Goal: Task Accomplishment & Management: Complete application form

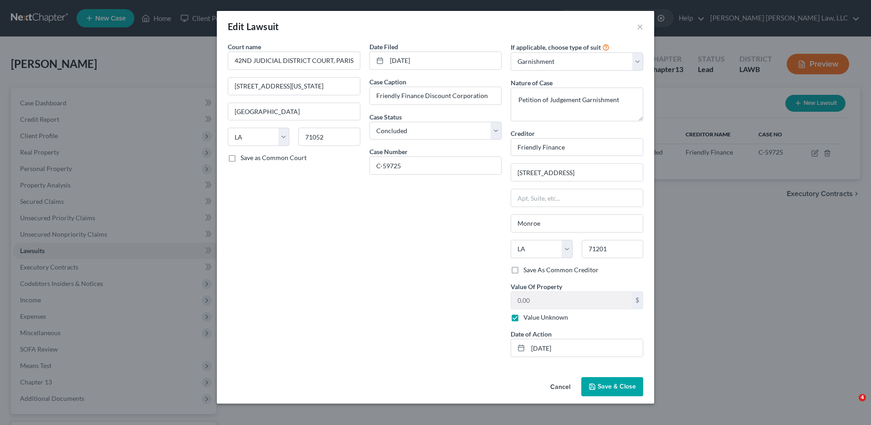
select select "19"
select select "2"
select select "1"
select select "19"
click at [601, 389] on span "Save & Close" at bounding box center [617, 386] width 38 height 8
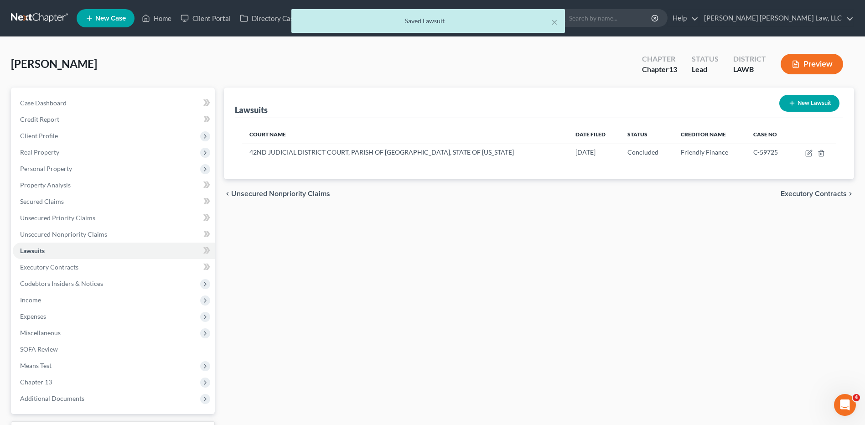
click at [26, 12] on div "× Saved Lawsuit" at bounding box center [427, 23] width 865 height 28
click at [26, 17] on div "× Saved Lawsuit" at bounding box center [427, 23] width 865 height 28
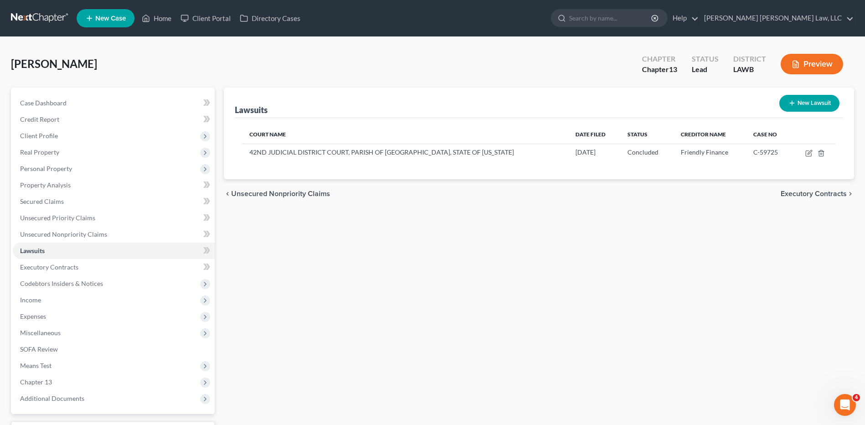
click at [26, 17] on link at bounding box center [40, 18] width 58 height 16
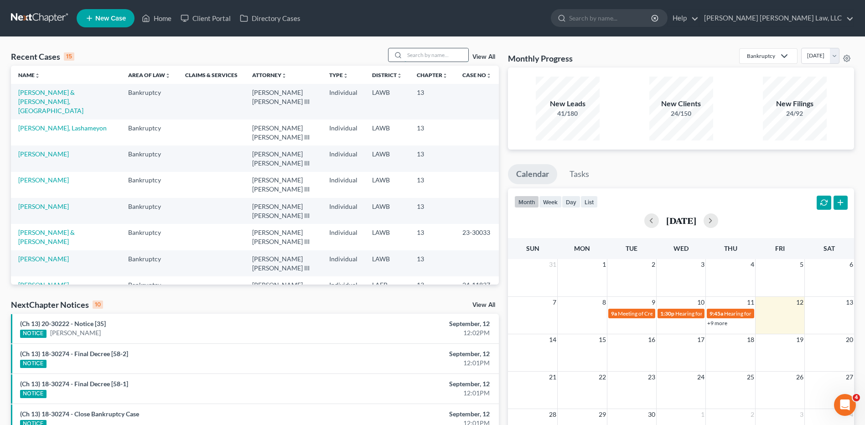
click at [421, 58] on input "search" at bounding box center [436, 54] width 64 height 13
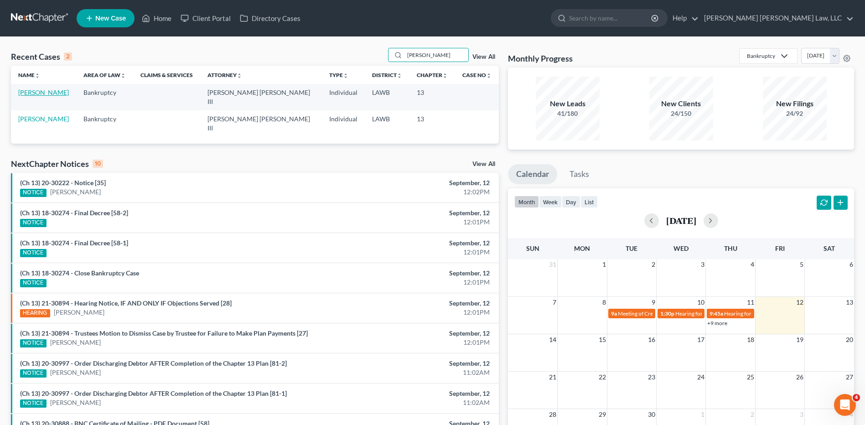
type input "[PERSON_NAME]"
click at [37, 92] on link "[PERSON_NAME]" at bounding box center [43, 92] width 51 height 8
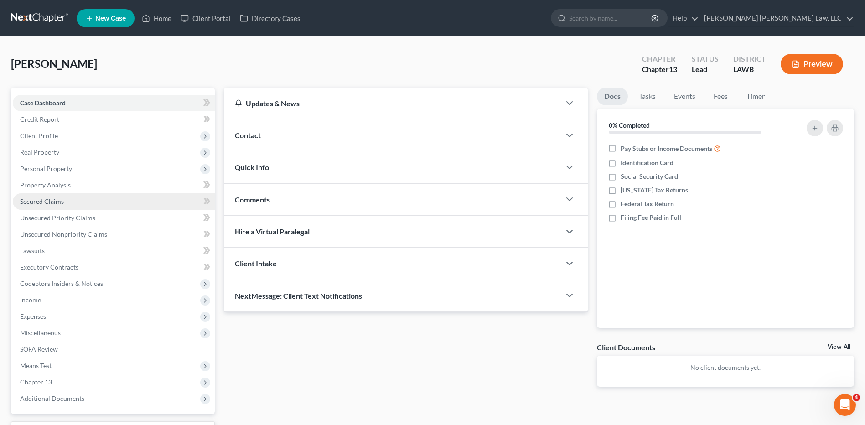
click at [46, 198] on span "Secured Claims" at bounding box center [42, 201] width 44 height 8
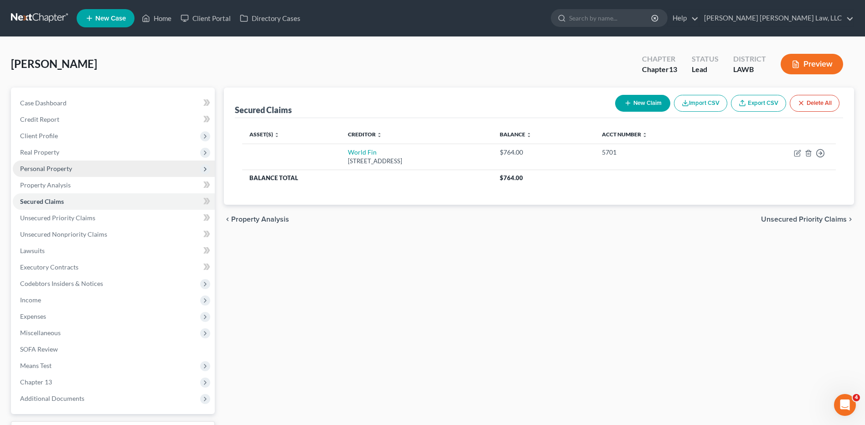
click at [36, 165] on span "Personal Property" at bounding box center [46, 169] width 52 height 8
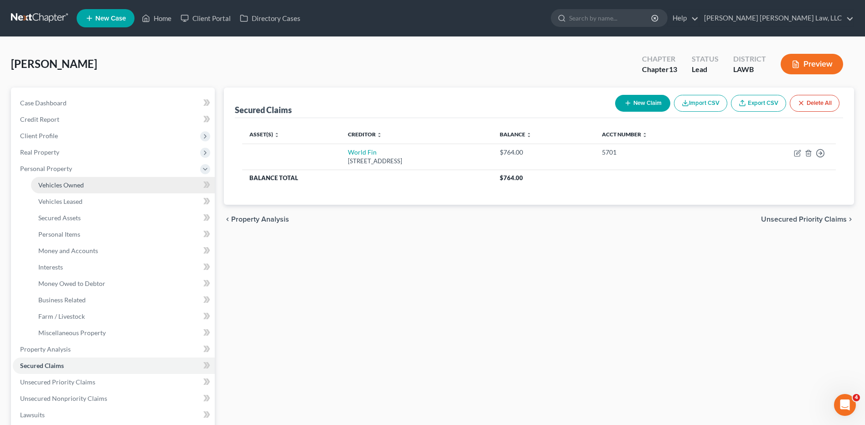
click at [49, 184] on span "Vehicles Owned" at bounding box center [61, 185] width 46 height 8
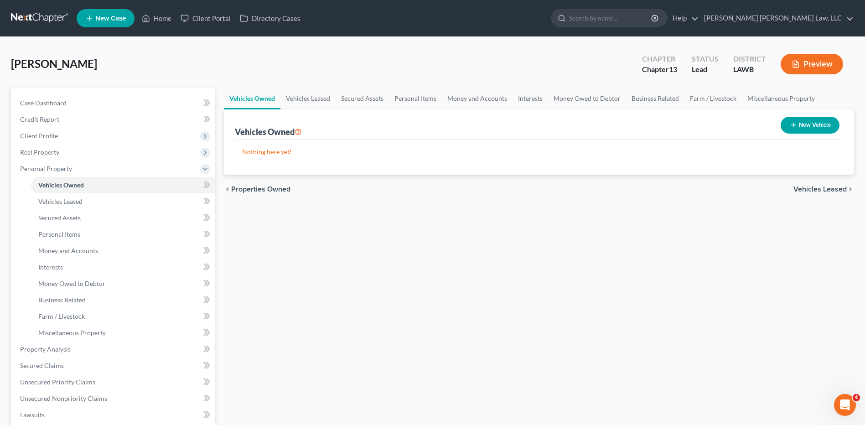
click at [832, 122] on button "New Vehicle" at bounding box center [809, 125] width 59 height 17
select select "0"
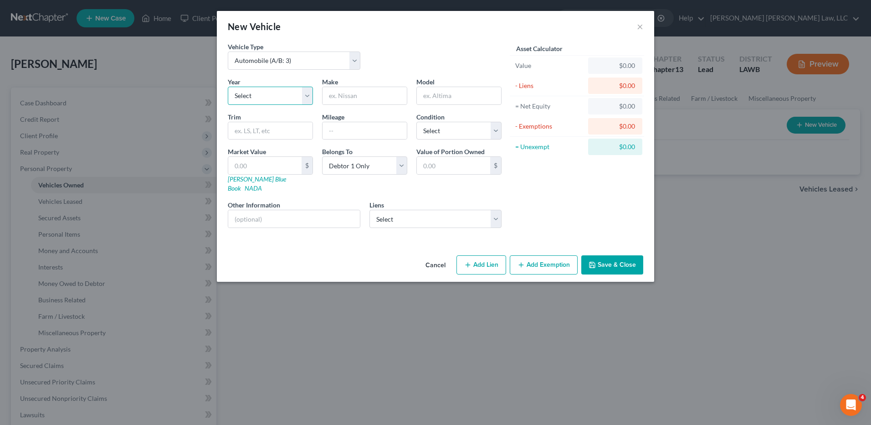
click at [247, 94] on select "Select 2026 2025 2024 2023 2022 2021 2020 2019 2018 2017 2016 2015 2014 2013 20…" at bounding box center [270, 96] width 85 height 18
select select "30"
click at [228, 87] on select "Select 2026 2025 2024 2023 2022 2021 2020 2019 2018 2017 2016 2015 2014 2013 20…" at bounding box center [270, 96] width 85 height 18
drag, startPoint x: 358, startPoint y: 92, endPoint x: 352, endPoint y: 99, distance: 9.0
click at [358, 92] on input "text" at bounding box center [365, 95] width 84 height 17
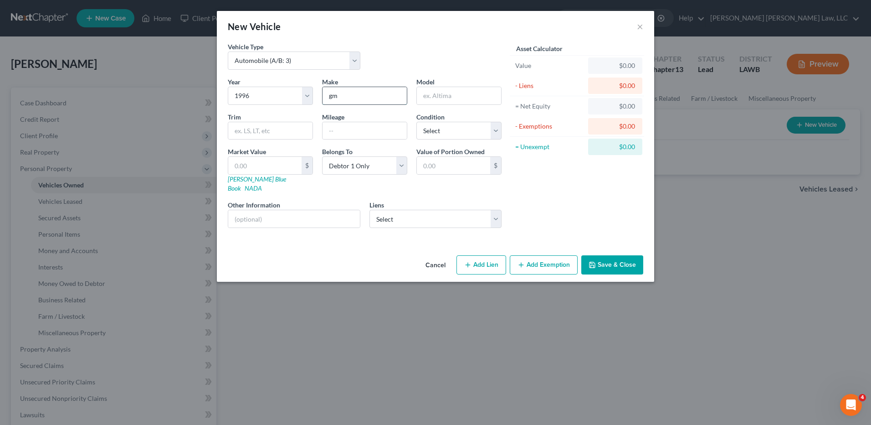
type input "g"
type input "Chrevrolet"
type input "1500"
type input "200,000"
select select "3"
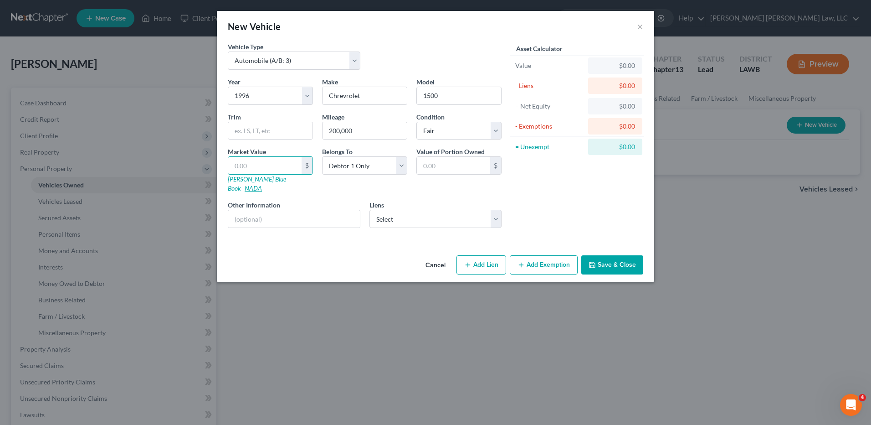
click at [262, 184] on link "NADA" at bounding box center [253, 188] width 17 height 8
click at [234, 175] on link "[PERSON_NAME] Blue Book" at bounding box center [257, 183] width 58 height 17
click at [613, 259] on button "Save & Close" at bounding box center [613, 264] width 62 height 19
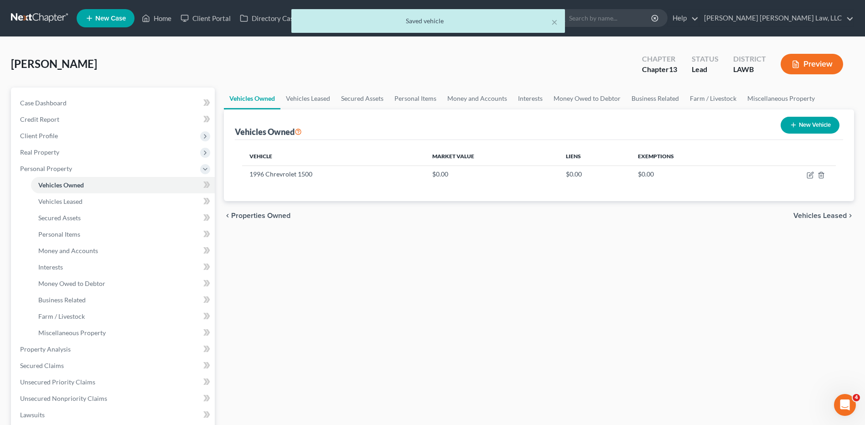
click at [797, 125] on button "New Vehicle" at bounding box center [809, 125] width 59 height 17
select select "0"
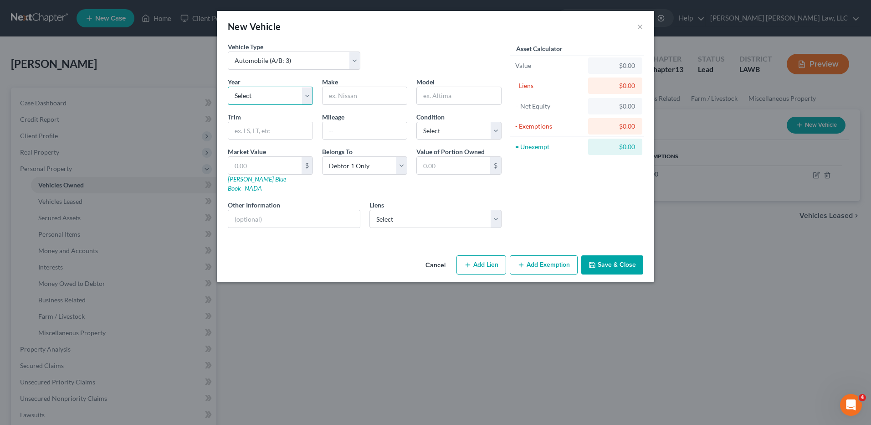
click at [254, 95] on select "Select 2026 2025 2024 2023 2022 2021 2020 2019 2018 2017 2016 2015 2014 2013 20…" at bounding box center [270, 96] width 85 height 18
select select "18"
click at [228, 87] on select "Select 2026 2025 2024 2023 2022 2021 2020 2019 2018 2017 2016 2015 2014 2013 20…" at bounding box center [270, 96] width 85 height 18
type input "Chevrolet"
click at [425, 105] on div "Year Select 2026 2025 2024 2023 2022 2021 2020 2019 2018 2017 2016 2015 2014 20…" at bounding box center [364, 156] width 283 height 158
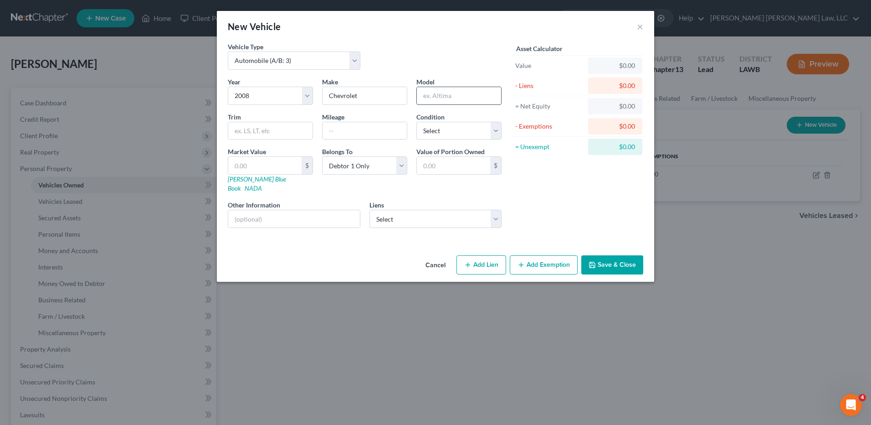
click at [425, 98] on input "text" at bounding box center [459, 95] width 84 height 17
type input "Equinox"
click at [605, 258] on button "Save & Close" at bounding box center [613, 264] width 62 height 19
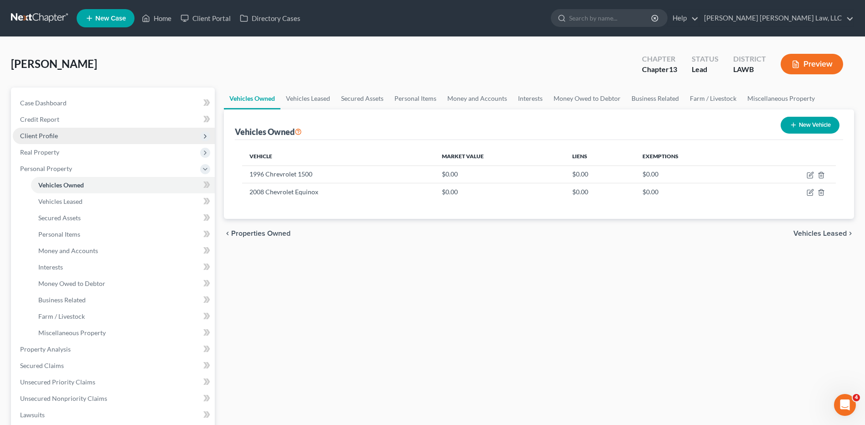
click at [33, 134] on span "Client Profile" at bounding box center [39, 136] width 38 height 8
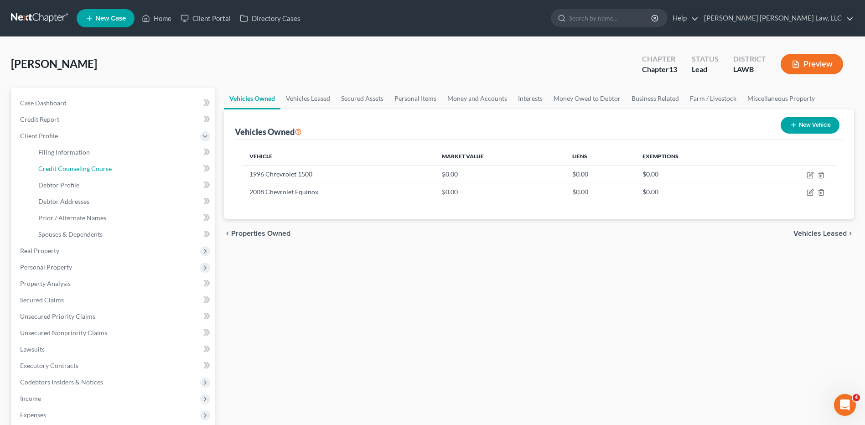
click at [49, 167] on span "Credit Counseling Course" at bounding box center [74, 169] width 73 height 8
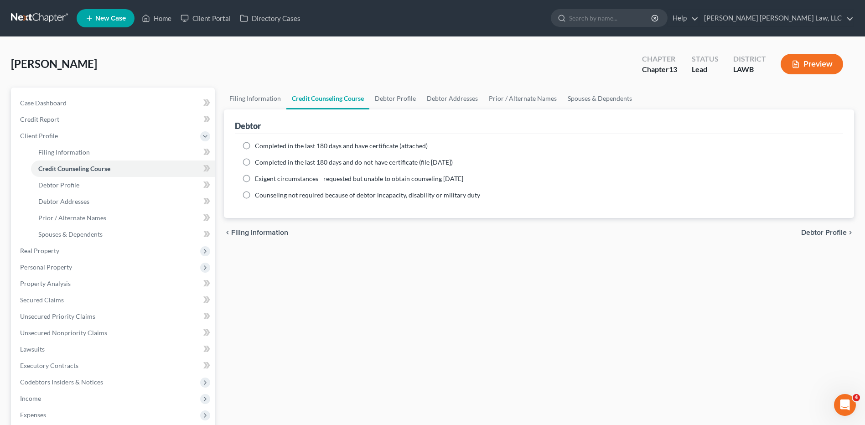
click at [255, 161] on label "Completed in the last 180 days and do not have certificate (file [DATE])" at bounding box center [354, 162] width 198 height 9
click at [258, 161] on input "Completed in the last 180 days and do not have certificate (file [DATE])" at bounding box center [261, 161] width 6 height 6
radio input "true"
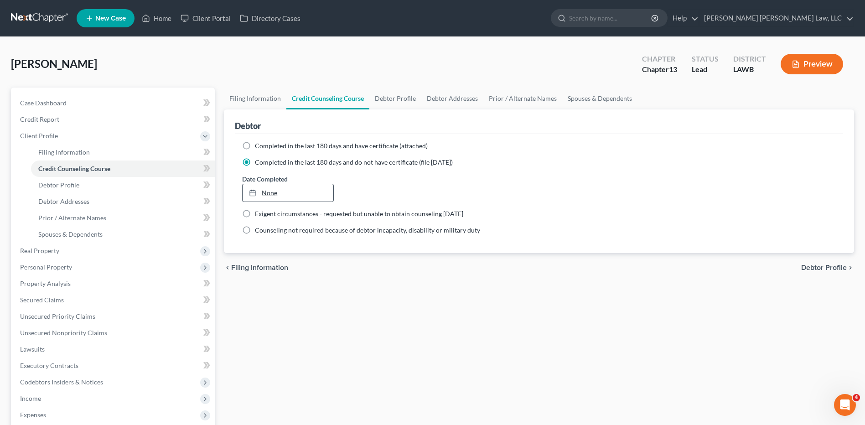
click at [274, 192] on link "None" at bounding box center [287, 192] width 90 height 17
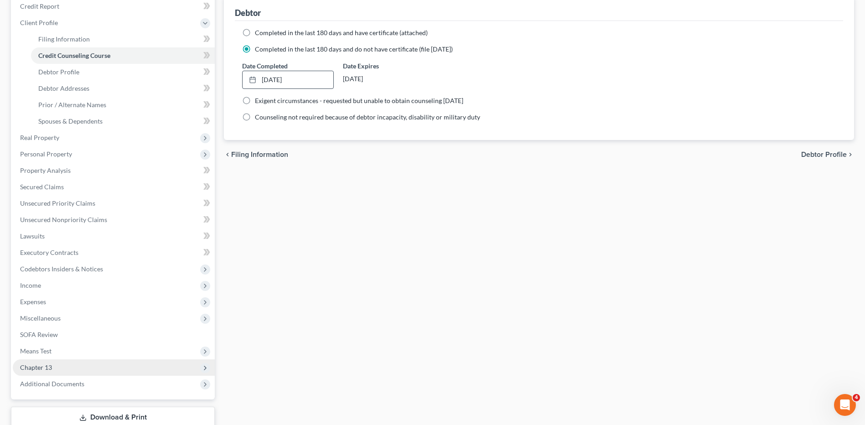
scroll to position [175, 0]
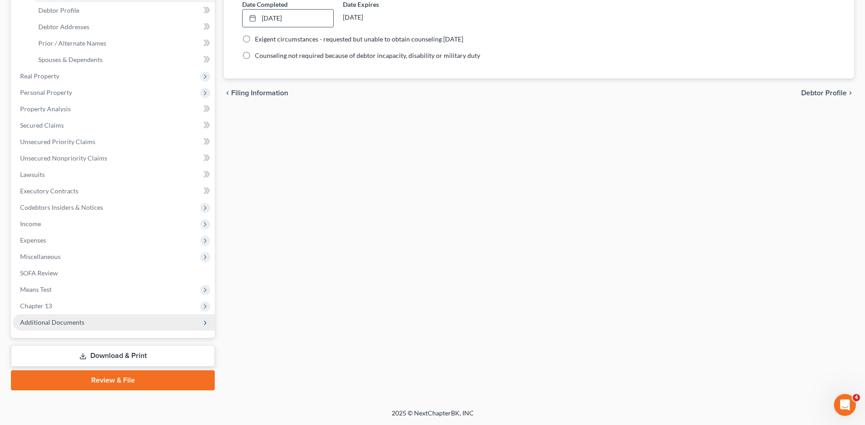
click at [43, 320] on span "Additional Documents" at bounding box center [52, 322] width 64 height 8
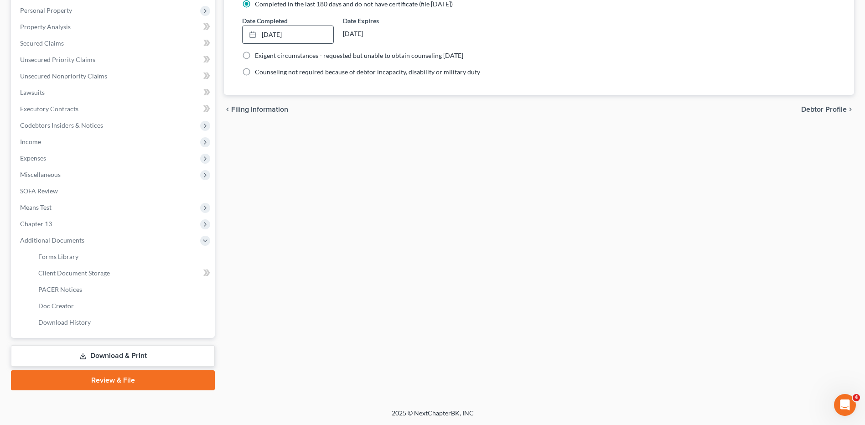
scroll to position [158, 0]
click at [97, 276] on span "Client Document Storage" at bounding box center [74, 273] width 72 height 8
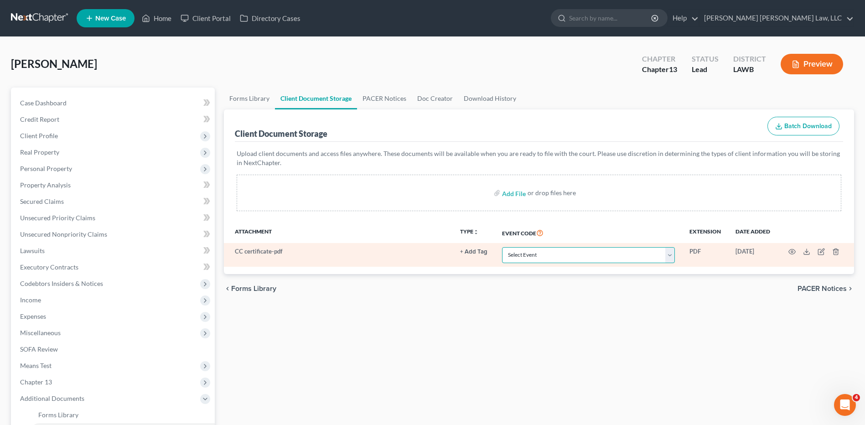
click at [515, 258] on select "Select Event 20 Largest Unsecured Creditors Amended Creditor Matrix (Fee) Amend…" at bounding box center [588, 255] width 173 height 16
select select "9"
click at [502, 247] on select "Select Event 20 Largest Unsecured Creditors Amended Creditor Matrix (Fee) Amend…" at bounding box center [588, 255] width 173 height 16
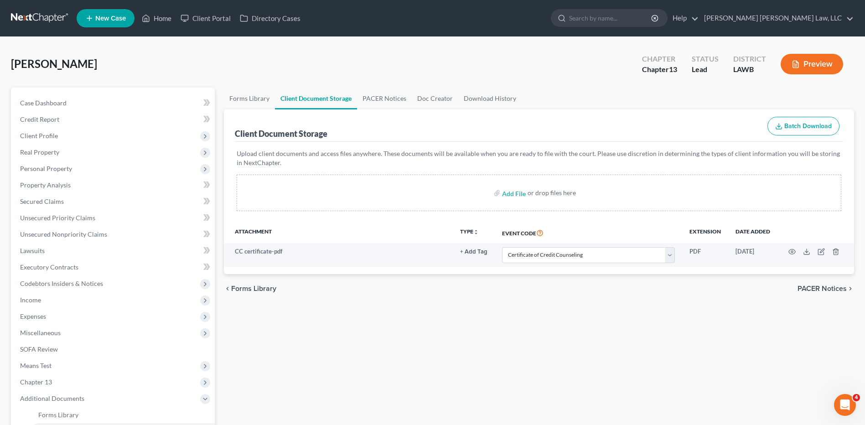
click at [33, 12] on link at bounding box center [40, 18] width 58 height 16
